Goal: Task Accomplishment & Management: Use online tool/utility

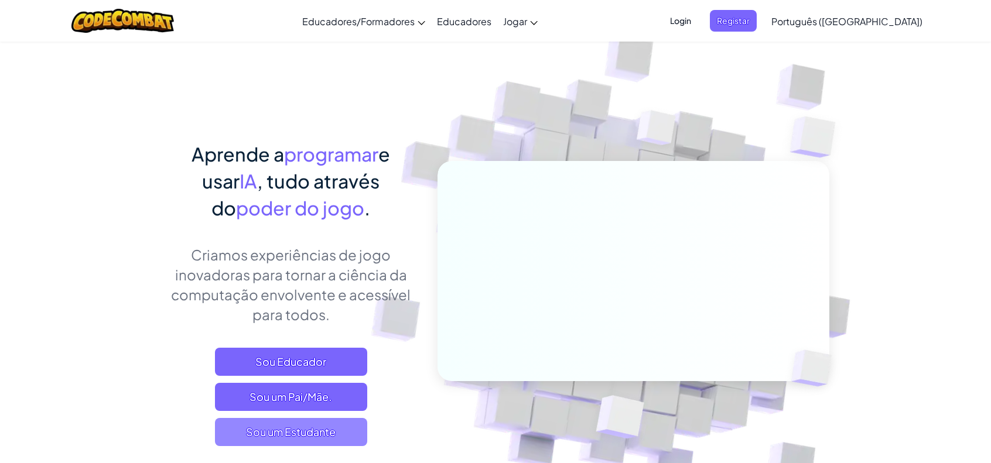
click at [297, 427] on span "Sou um Estudante" at bounding box center [291, 432] width 152 height 28
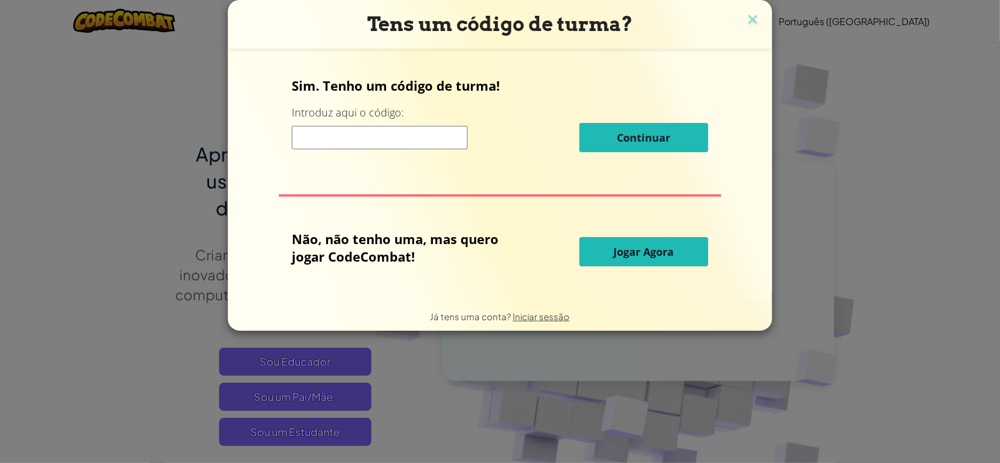
click at [656, 252] on span "Jogar Agora" at bounding box center [644, 252] width 60 height 14
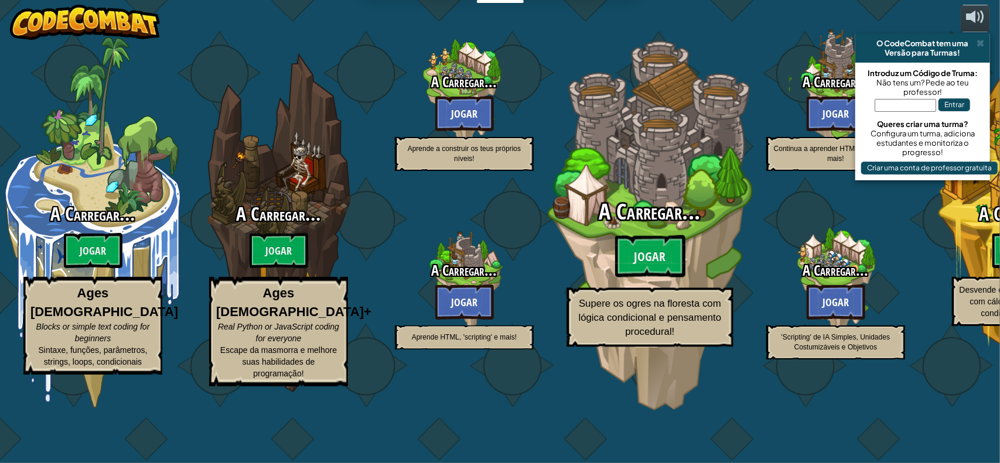
select select "pt-PT"
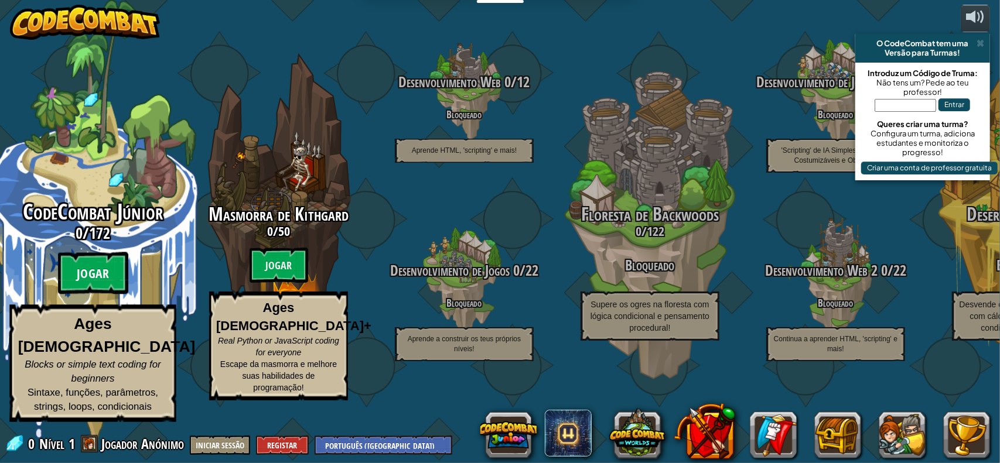
click at [85, 289] on btn "Jogar" at bounding box center [93, 273] width 70 height 42
select select "pt-PT"
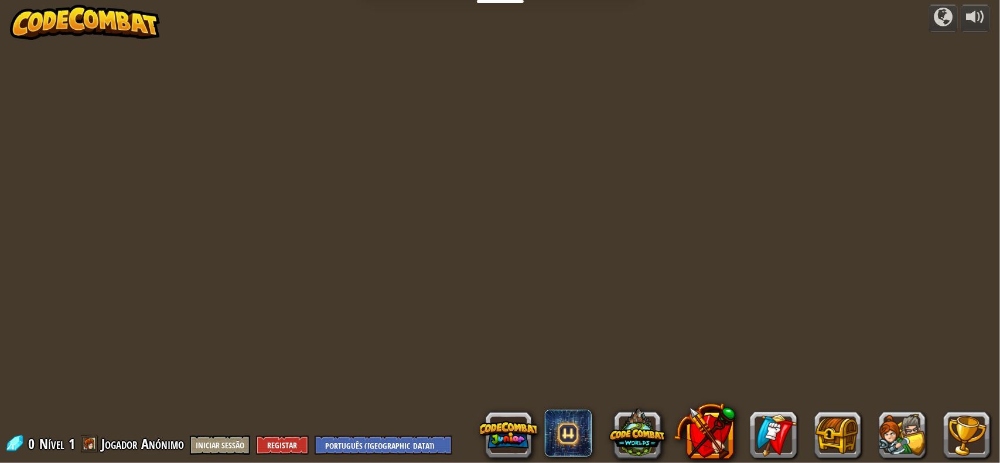
select select "pt-PT"
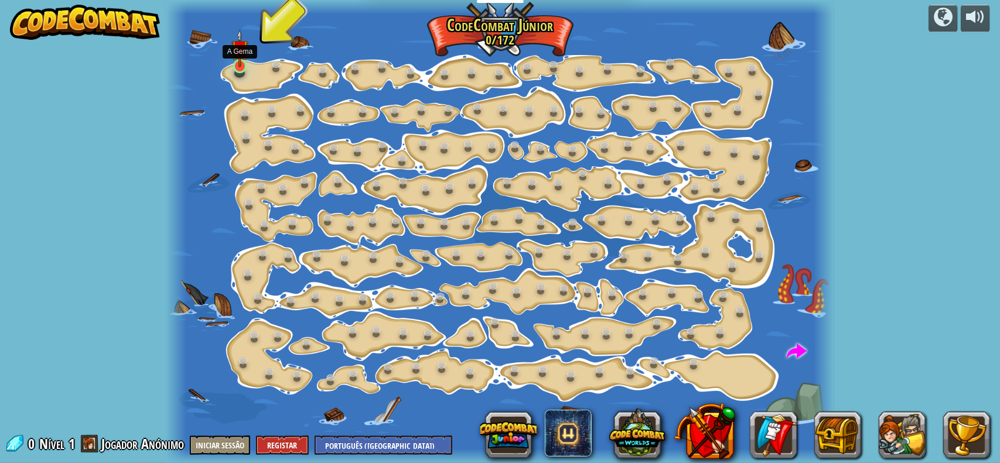
click at [241, 66] on img at bounding box center [239, 48] width 17 height 39
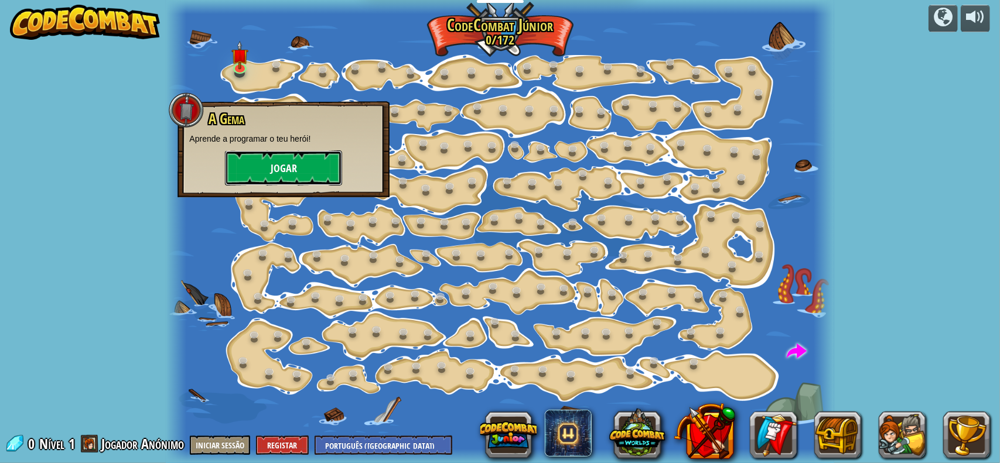
click at [322, 162] on button "Jogar" at bounding box center [283, 167] width 117 height 35
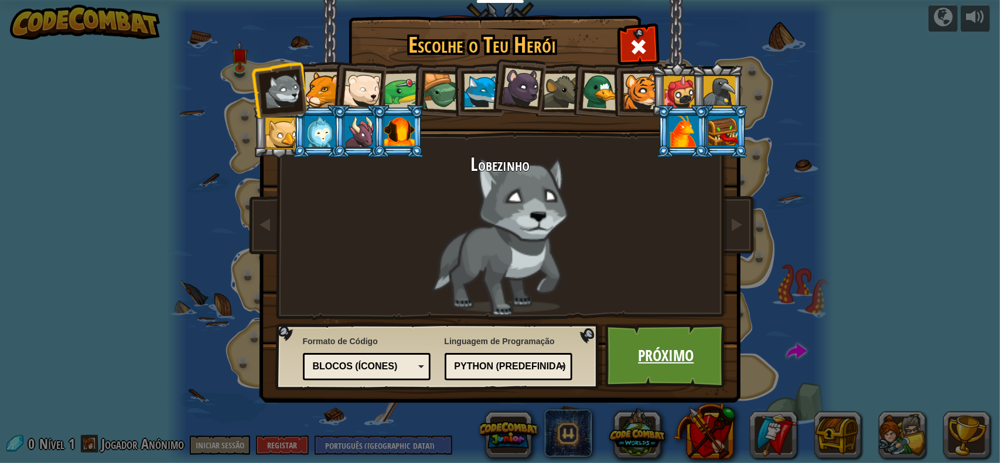
click at [686, 357] on link "Próximo" at bounding box center [666, 356] width 122 height 64
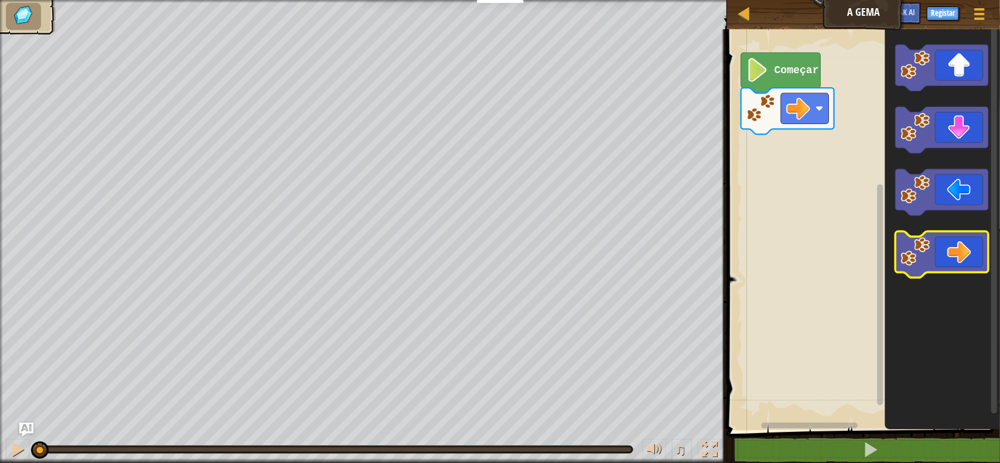
click at [959, 255] on icon "Espaço de trabalho de Blockly" at bounding box center [941, 255] width 93 height 46
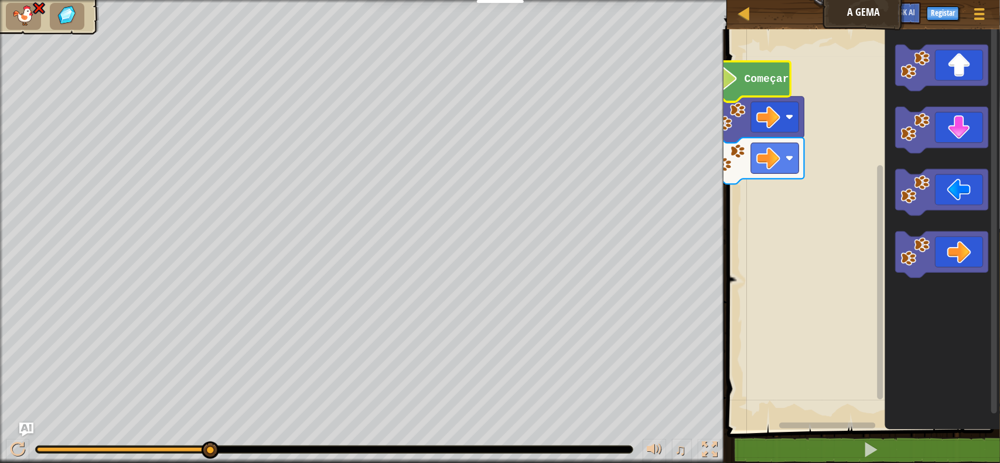
select select "pt-PT"
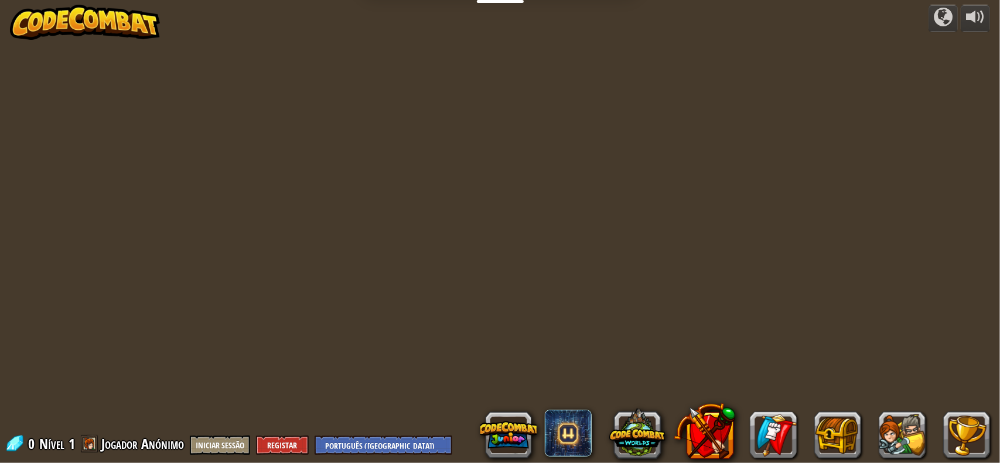
select select "pt-PT"
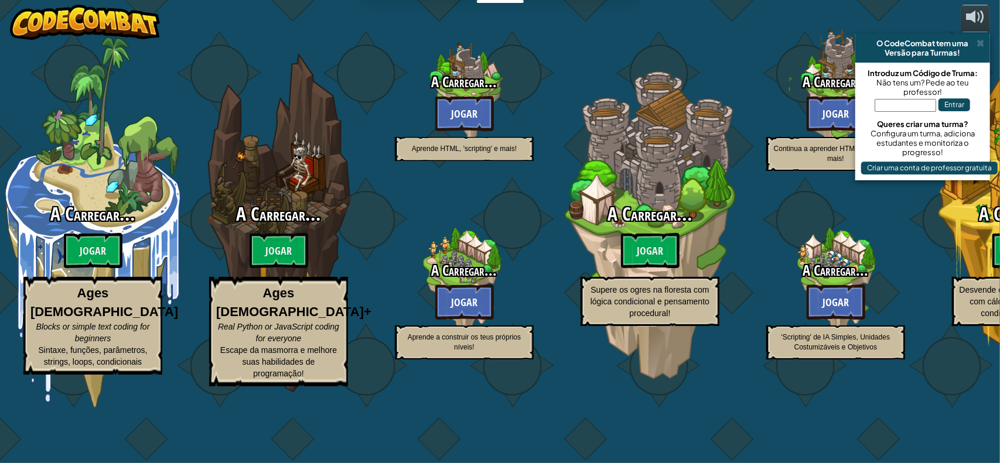
select select "pt-PT"
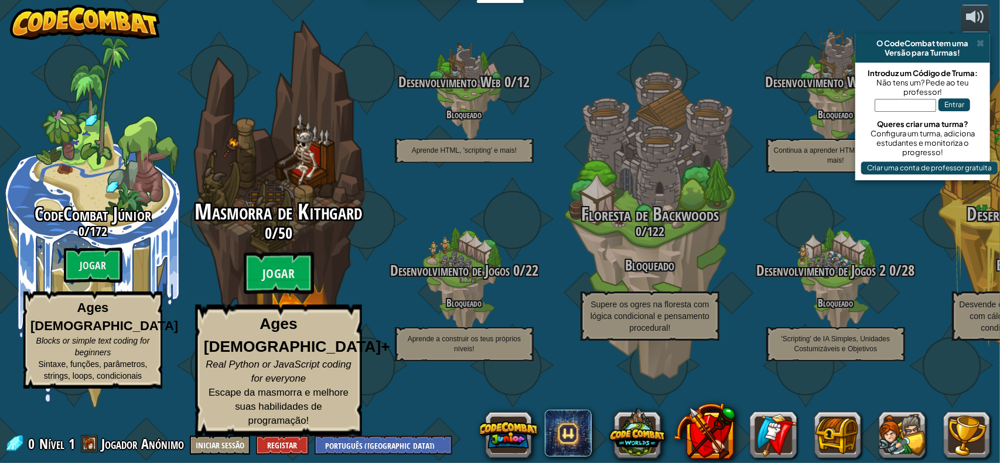
click at [261, 227] on span "Masmorra de Kithgard" at bounding box center [278, 212] width 168 height 30
select select "pt-PT"
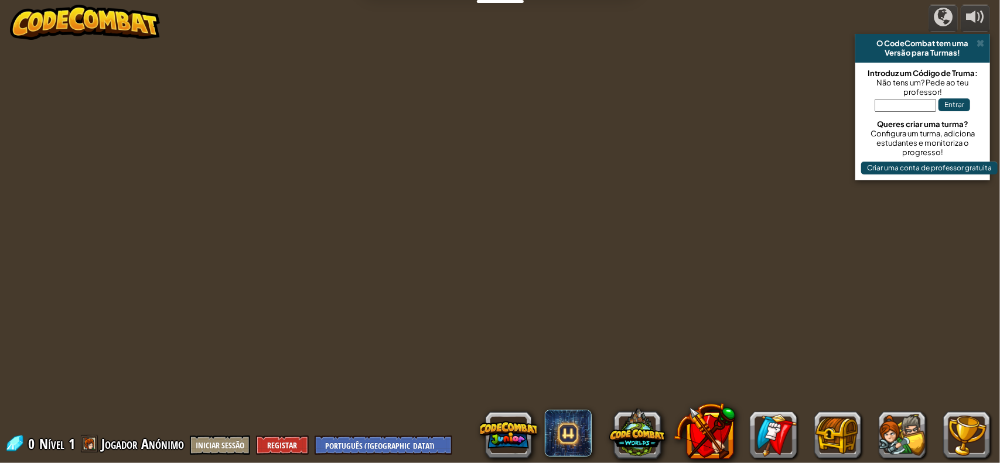
select select "pt-PT"
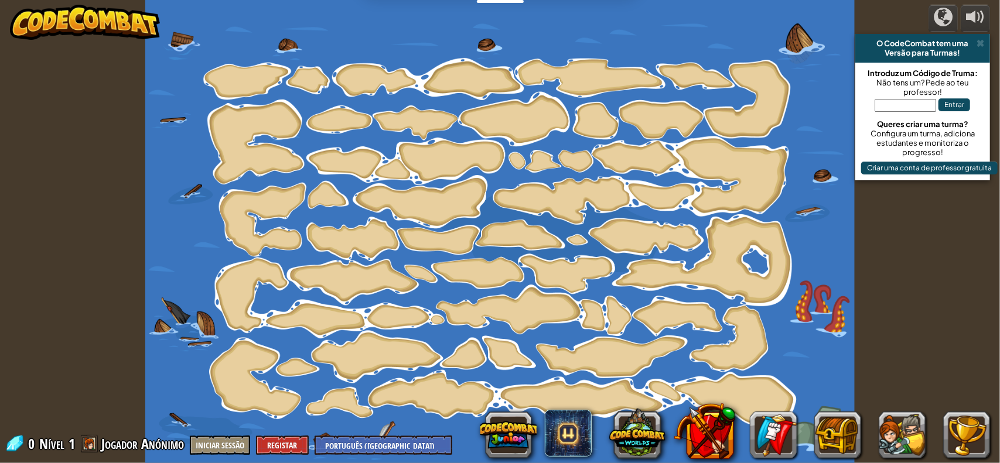
select select "pt-PT"
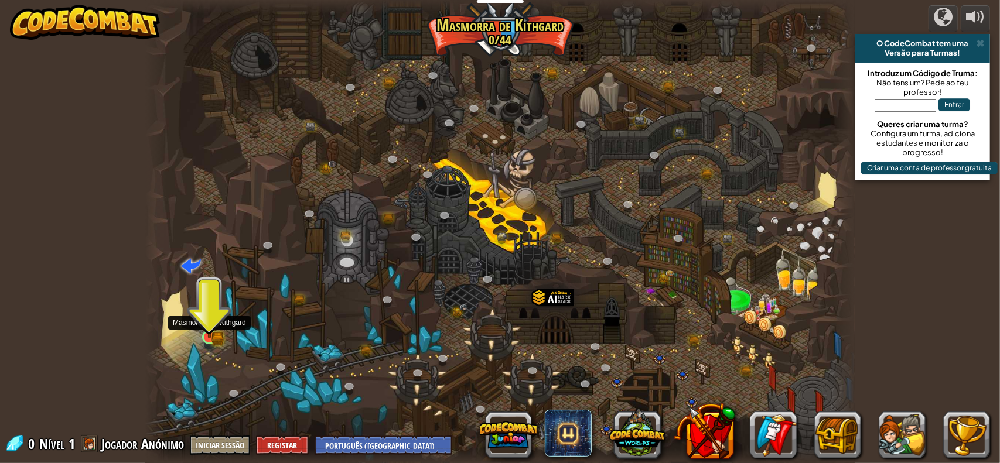
click at [211, 324] on img at bounding box center [209, 319] width 11 height 11
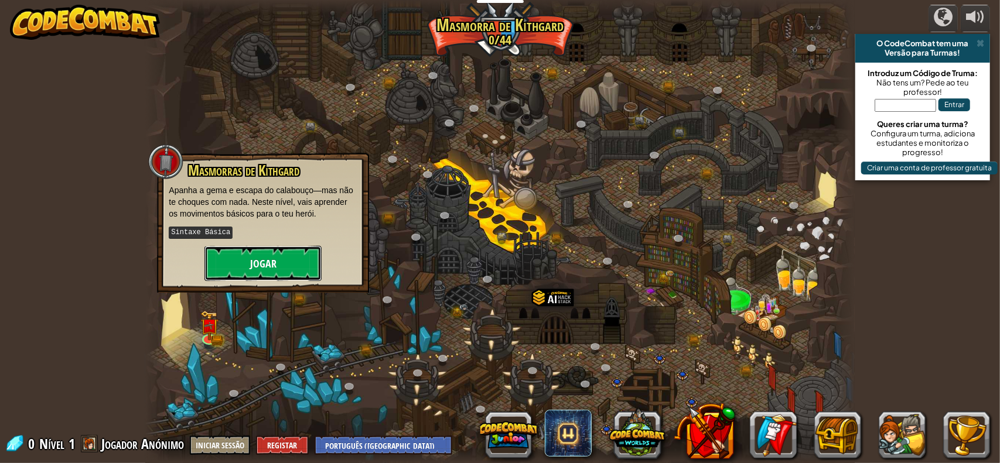
click at [279, 268] on button "Jogar" at bounding box center [262, 263] width 117 height 35
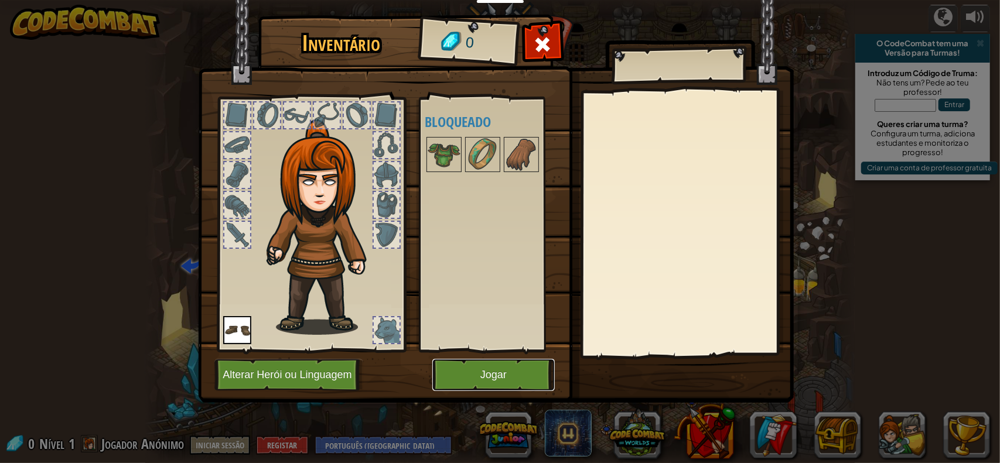
click at [508, 377] on button "Jogar" at bounding box center [493, 375] width 122 height 32
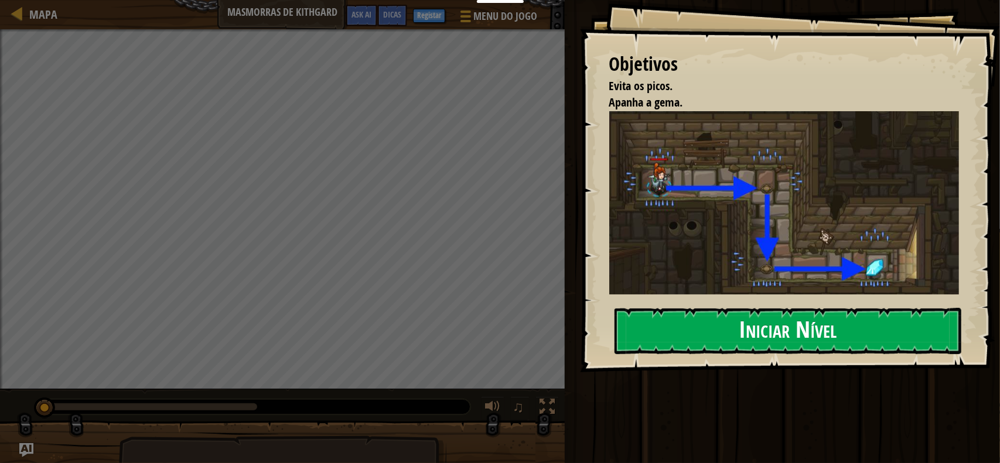
click at [812, 308] on button "Iniciar Nível" at bounding box center [787, 331] width 347 height 46
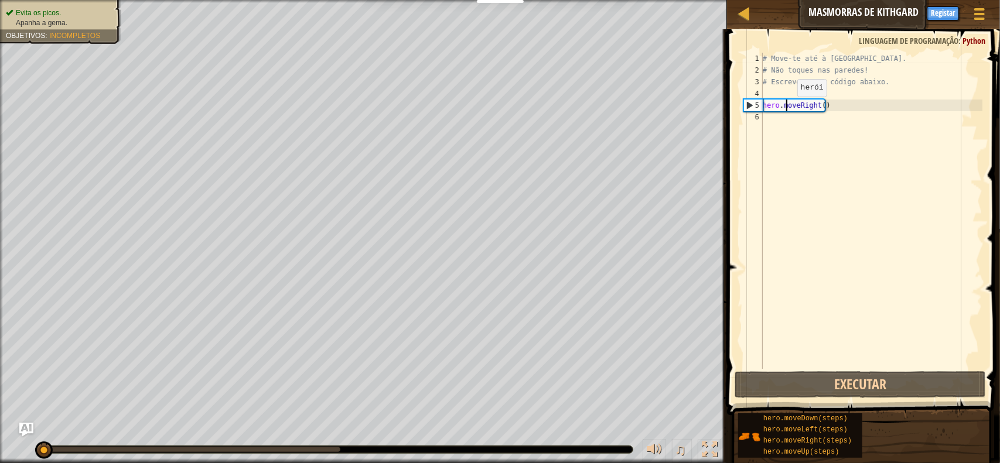
click at [787, 108] on div "# Move-te até à [GEOGRAPHIC_DATA]. # Não toques nas paredes! # Escreve o teu có…" at bounding box center [871, 223] width 222 height 340
type textarea "hero.moveRight()"
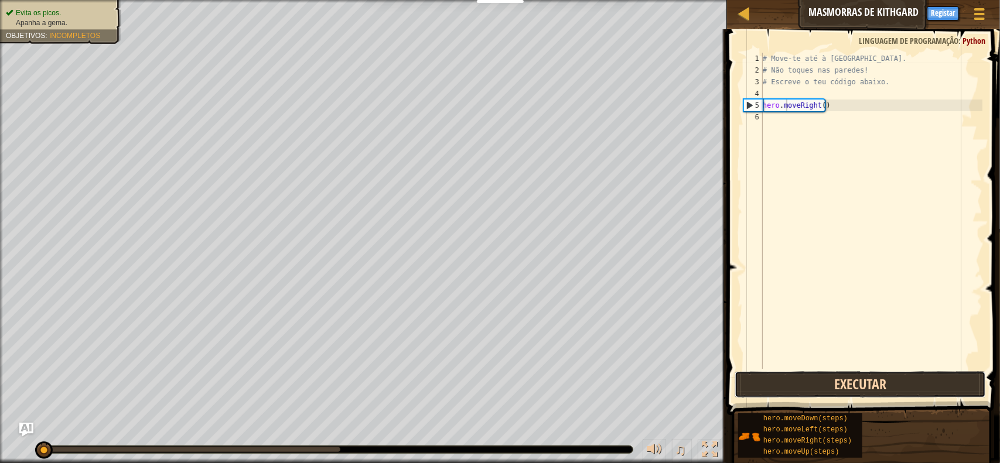
click at [846, 382] on button "Executar" at bounding box center [859, 384] width 251 height 27
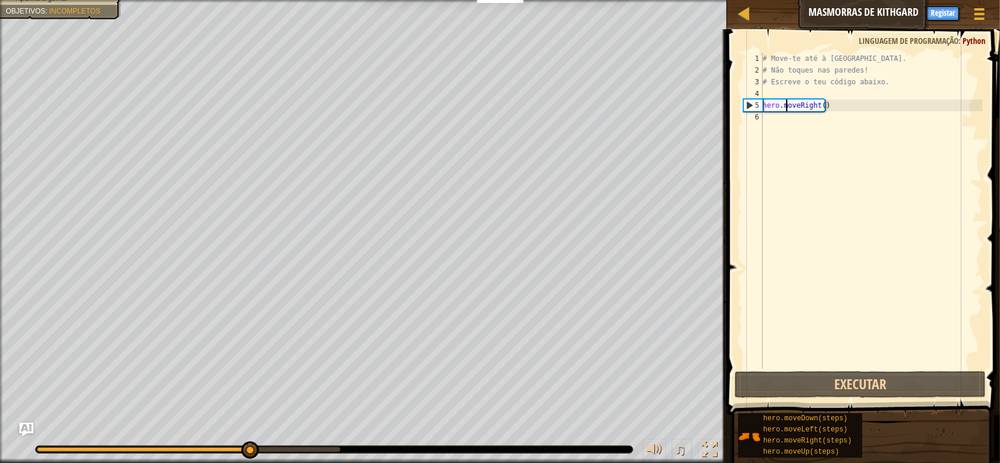
click at [841, 105] on div "# Move-te até à [GEOGRAPHIC_DATA]. # Não toques nas paredes! # Escreve o teu có…" at bounding box center [871, 223] width 222 height 340
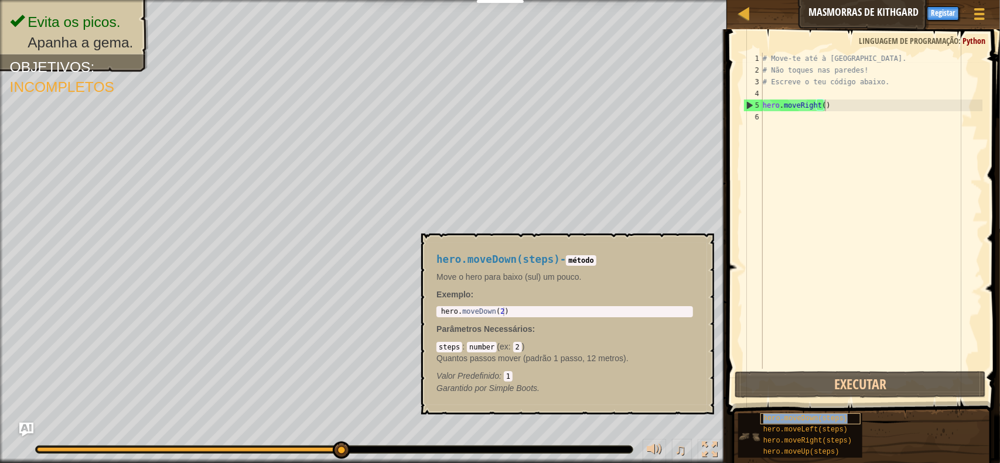
click at [819, 420] on span "hero.moveDown(steps)" at bounding box center [805, 419] width 84 height 8
click at [823, 422] on span "hero.moveDown(steps)" at bounding box center [805, 419] width 84 height 8
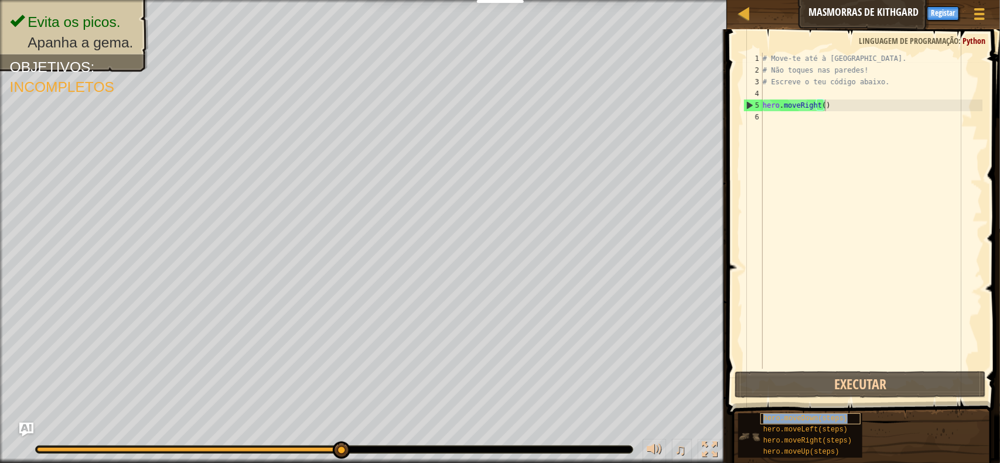
click at [823, 422] on span "hero.moveDown(steps)" at bounding box center [805, 419] width 84 height 8
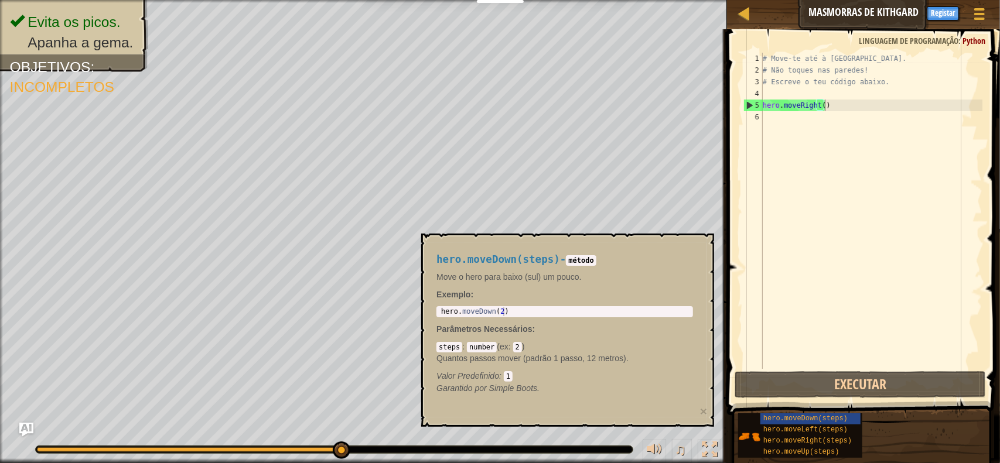
click at [555, 317] on div "1 hero . moveDown ( 2 ) ההההההההההההההההההההההההההההההההההההההההההההההההההההההה…" at bounding box center [564, 311] width 256 height 11
type textarea "hero.moveDown(2)"
click at [554, 312] on div "hero . moveDown ( 2 )" at bounding box center [565, 320] width 252 height 26
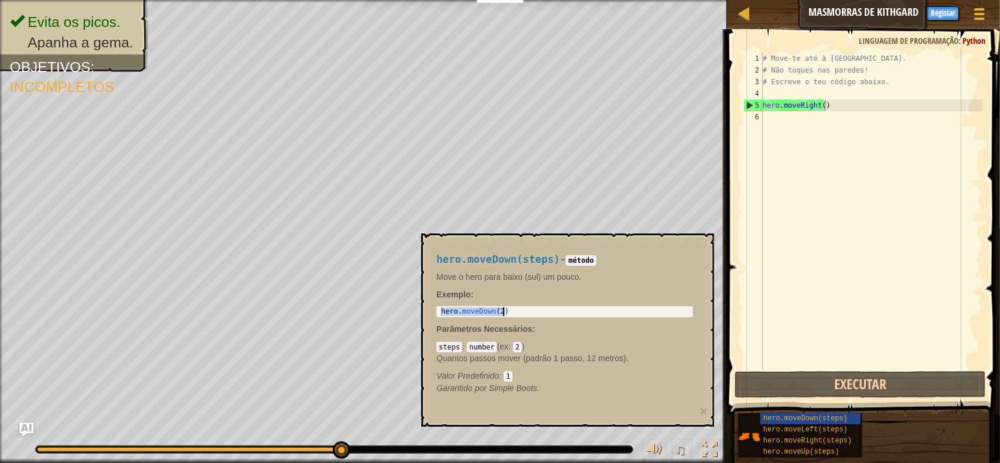
click at [796, 118] on div "# Move-te até à [GEOGRAPHIC_DATA]. # Não toques nas paredes! # Escreve o teu có…" at bounding box center [871, 223] width 222 height 340
paste textarea "hero.moveDown(2)"
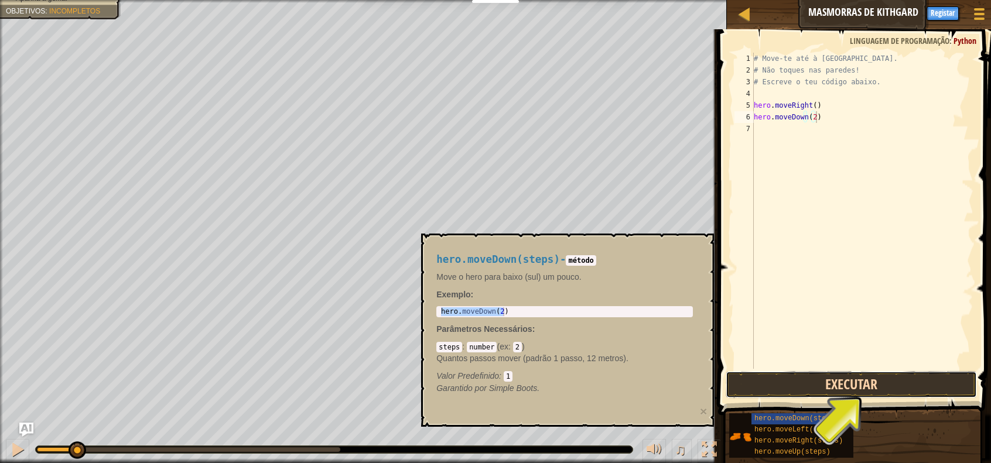
click at [837, 379] on button "Executar" at bounding box center [851, 384] width 251 height 27
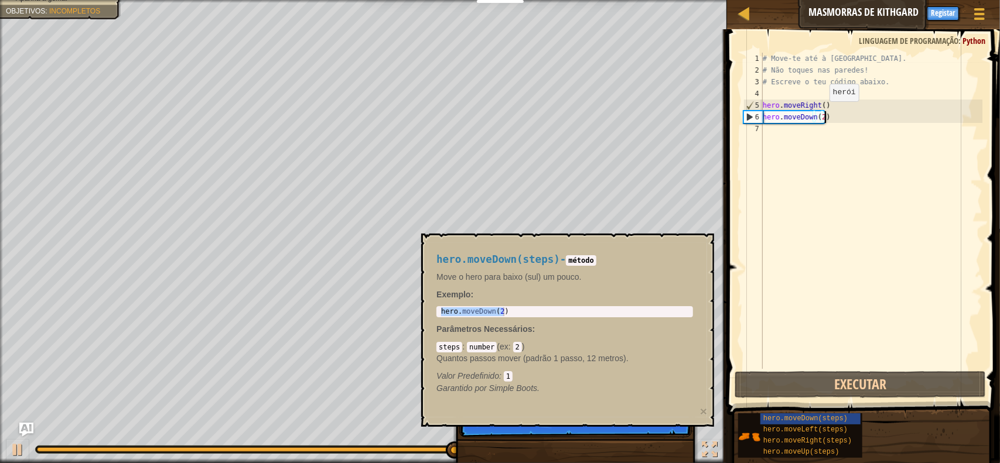
click at [819, 113] on div "# Move-te até à [GEOGRAPHIC_DATA]. # Não toques nas paredes! # Escreve o teu có…" at bounding box center [871, 223] width 222 height 340
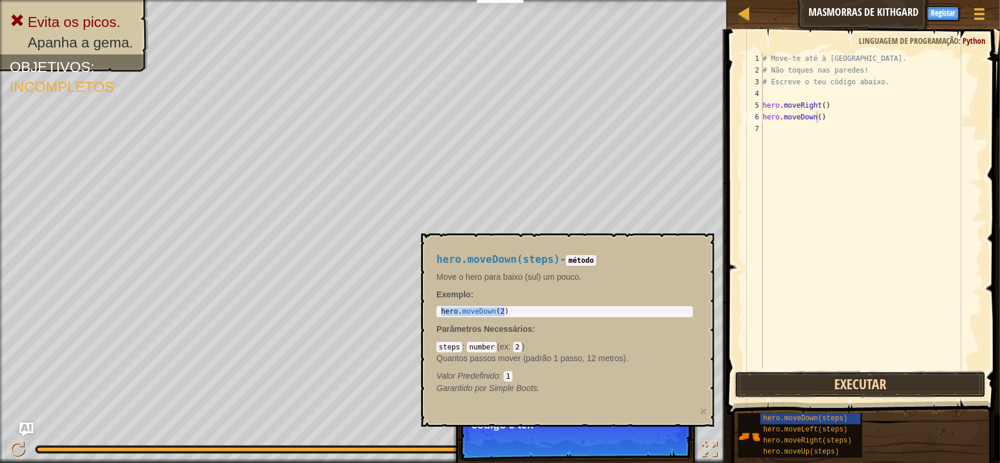
click at [870, 387] on button "Executar" at bounding box center [859, 384] width 251 height 27
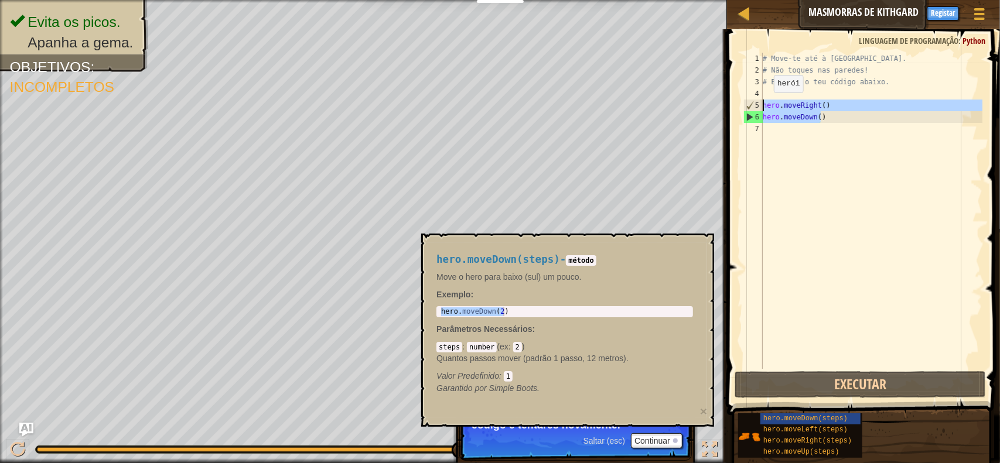
drag, startPoint x: 837, startPoint y: 112, endPoint x: 764, endPoint y: 104, distance: 73.7
click at [764, 104] on div "# Move-te até à [GEOGRAPHIC_DATA]. # Não toques nas paredes! # Escreve o teu có…" at bounding box center [871, 223] width 222 height 340
click at [822, 102] on div "# Move-te até à [GEOGRAPHIC_DATA]. # Não toques nas paredes! # Escreve o teu có…" at bounding box center [871, 211] width 222 height 316
type textarea "hero.moveRight()"
drag, startPoint x: 841, startPoint y: 100, endPoint x: 725, endPoint y: 102, distance: 116.6
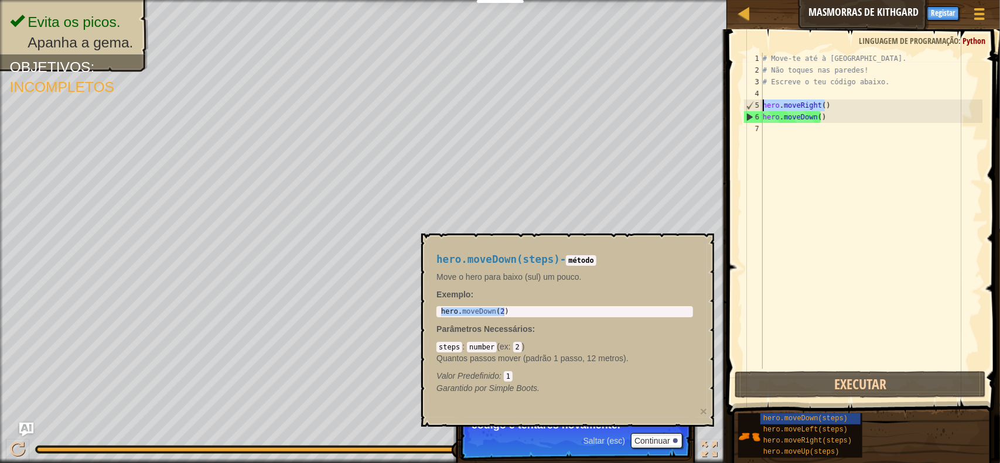
click at [726, 102] on div "hero.moveRight() 1 2 3 4 5 6 7 # Move-te até à [GEOGRAPHIC_DATA]. # Não toques …" at bounding box center [861, 245] width 276 height 420
click at [826, 145] on div "# Move-te até à [GEOGRAPHIC_DATA]. # Não toques nas paredes! # Escreve o teu có…" at bounding box center [871, 223] width 222 height 340
paste textarea "hero.moveRight()"
type textarea "hero.moveRight()"
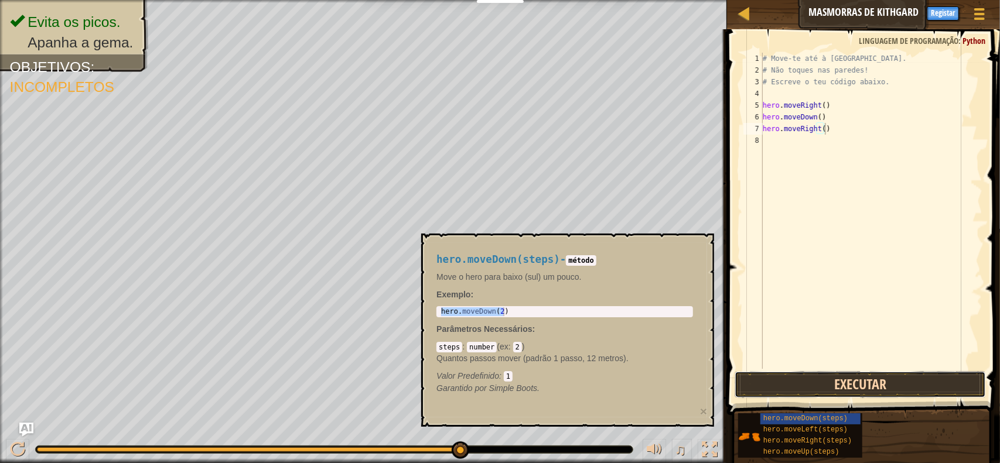
click at [834, 394] on button "Executar" at bounding box center [859, 384] width 251 height 27
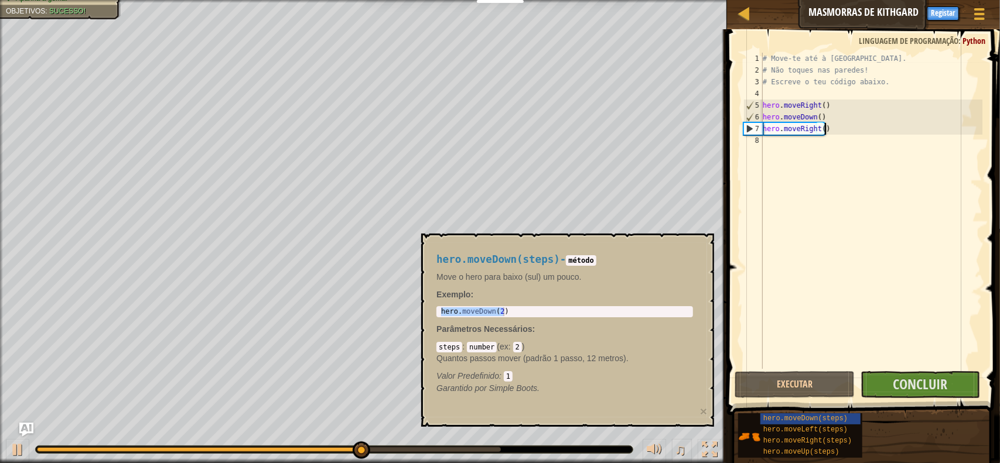
click at [641, 330] on p "Parâmetros Necessários :" at bounding box center [564, 329] width 256 height 12
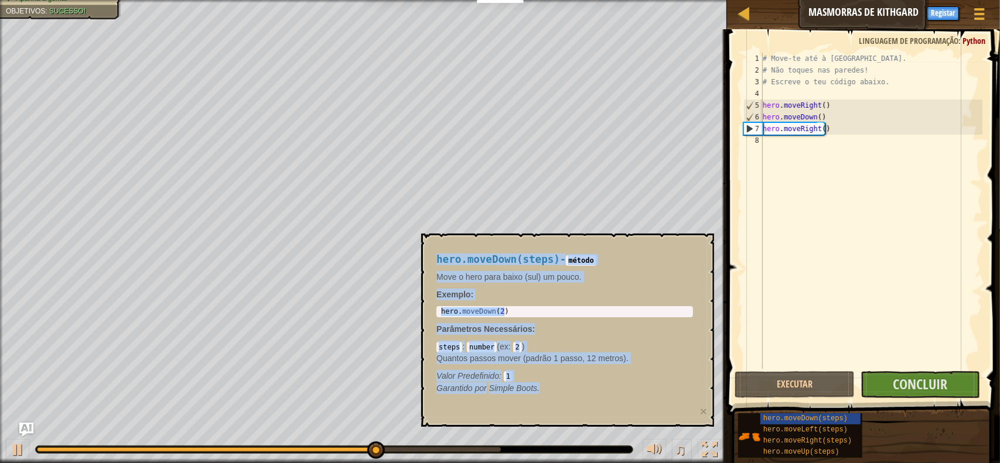
click at [639, 0] on body "Educadores/Formadores Criar Conta Gratuita Soluções para Escolas e Distritos Pr…" at bounding box center [500, 0] width 1000 height 0
click at [628, 430] on div "♫" at bounding box center [363, 446] width 727 height 35
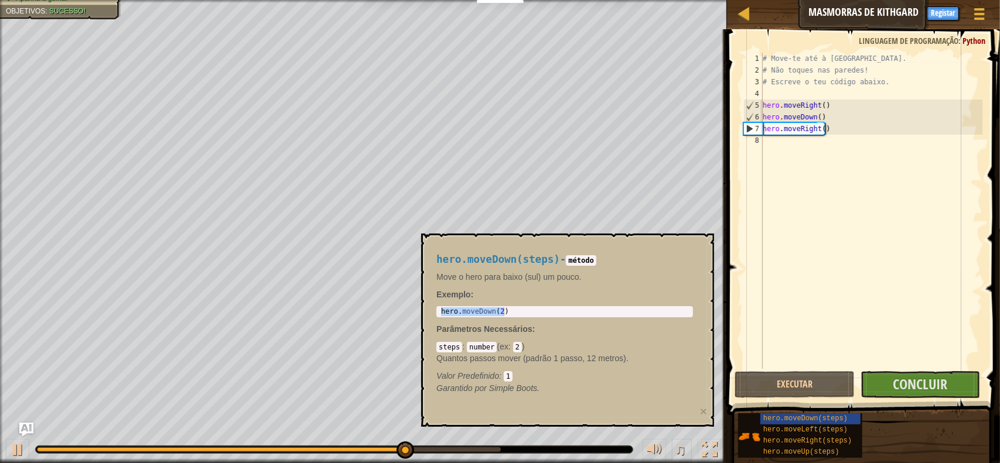
click at [628, 431] on div "♫" at bounding box center [363, 446] width 727 height 35
click at [617, 432] on div "♫" at bounding box center [363, 446] width 727 height 35
drag, startPoint x: 712, startPoint y: 412, endPoint x: 703, endPoint y: 410, distance: 9.4
click at [710, 412] on div "hero.moveDown(steps) - método Move o hero para baixo (sul) um pouco. Exemplo : …" at bounding box center [567, 330] width 293 height 193
click at [703, 409] on button "×" at bounding box center [703, 411] width 7 height 12
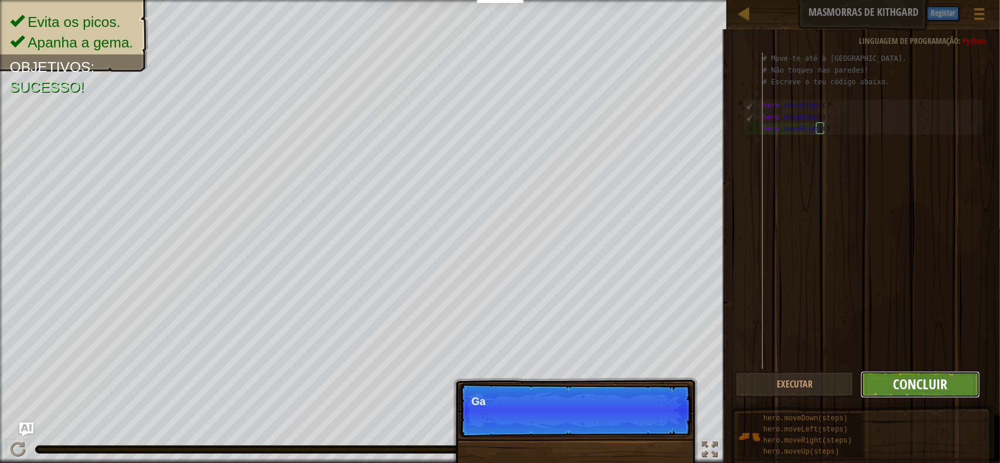
click at [919, 380] on span "Concluir" at bounding box center [919, 384] width 54 height 19
